Goal: Task Accomplishment & Management: Complete application form

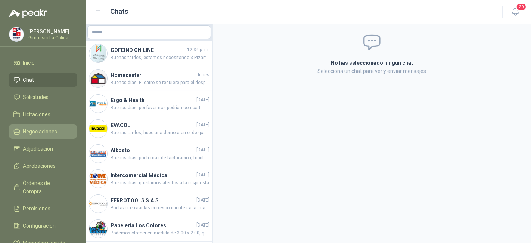
click at [38, 127] on span "Negociaciones" at bounding box center [40, 131] width 34 height 8
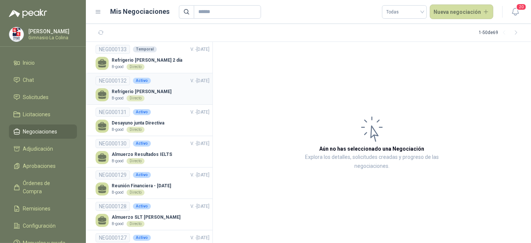
click at [164, 87] on link "NEG000132 Activo V. - [DATE] Refrigerio [PERSON_NAME]-good Directo" at bounding box center [153, 88] width 114 height 25
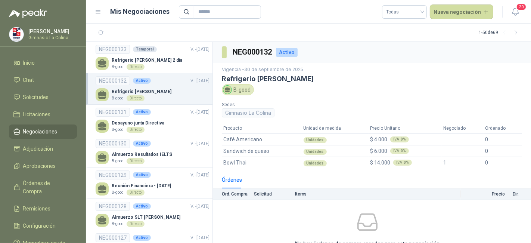
scroll to position [35, 0]
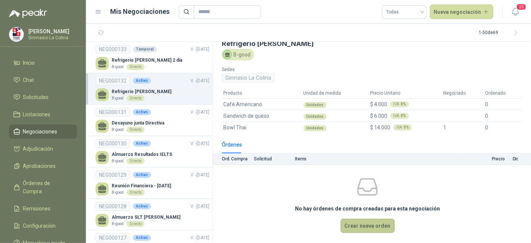
click at [362, 227] on button "Crear nueva orden" at bounding box center [368, 226] width 54 height 14
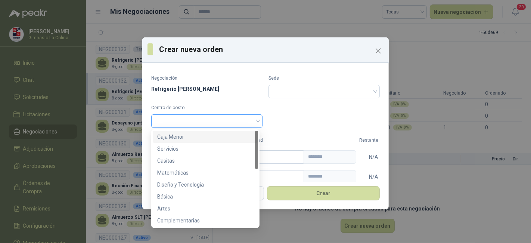
click at [244, 123] on span at bounding box center [207, 120] width 102 height 11
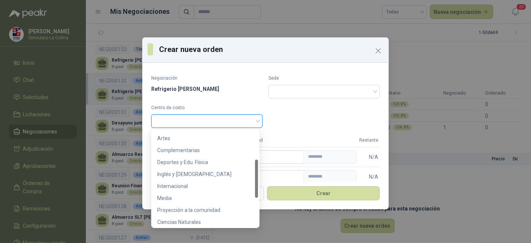
scroll to position [72, 0]
click at [223, 200] on div "Media" at bounding box center [205, 196] width 96 height 8
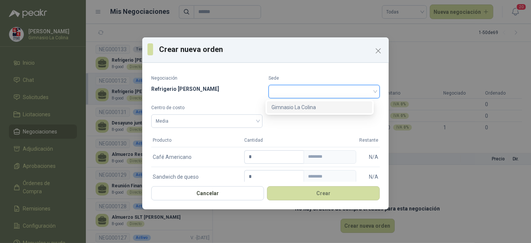
click at [287, 91] on input "search" at bounding box center [324, 90] width 102 height 11
click at [285, 106] on div "Gimnasio La Colina" at bounding box center [320, 107] width 96 height 8
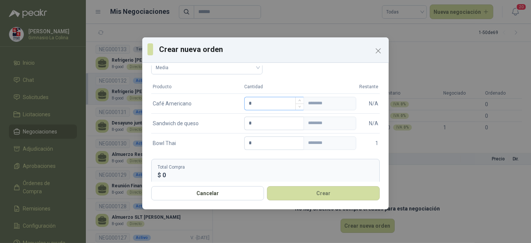
scroll to position [62, 0]
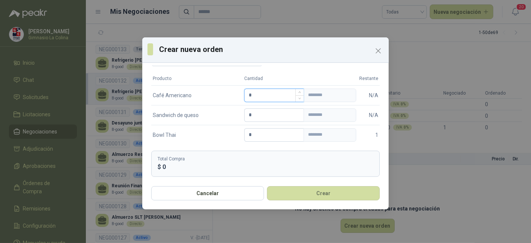
click at [257, 94] on input "*" at bounding box center [274, 95] width 59 height 13
type input "*"
click at [254, 112] on input "*" at bounding box center [274, 115] width 59 height 13
click at [255, 115] on input "*" at bounding box center [274, 115] width 59 height 13
type input "*"
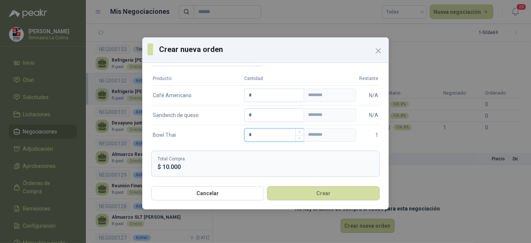
click at [253, 130] on input "*" at bounding box center [274, 134] width 59 height 13
type input "*"
click at [304, 198] on button "Crear" at bounding box center [323, 193] width 113 height 14
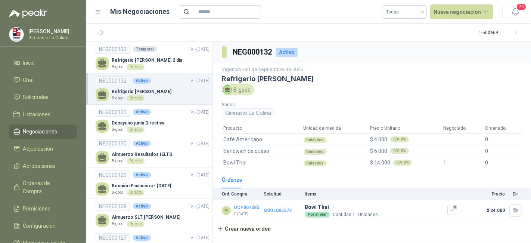
scroll to position [0, 0]
click at [158, 133] on li "NEG000131 Activo V. - [DATE] Desayuno junta Directiva B-good Directo" at bounding box center [149, 120] width 127 height 31
click at [175, 121] on div "Desayuno junta Directiva B-good Directo" at bounding box center [153, 126] width 114 height 13
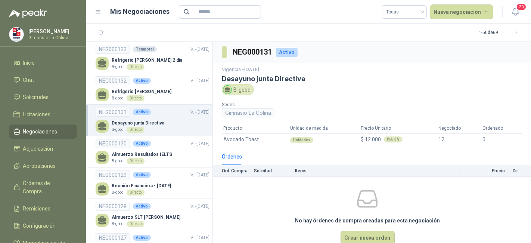
scroll to position [12, 0]
